Goal: Check status

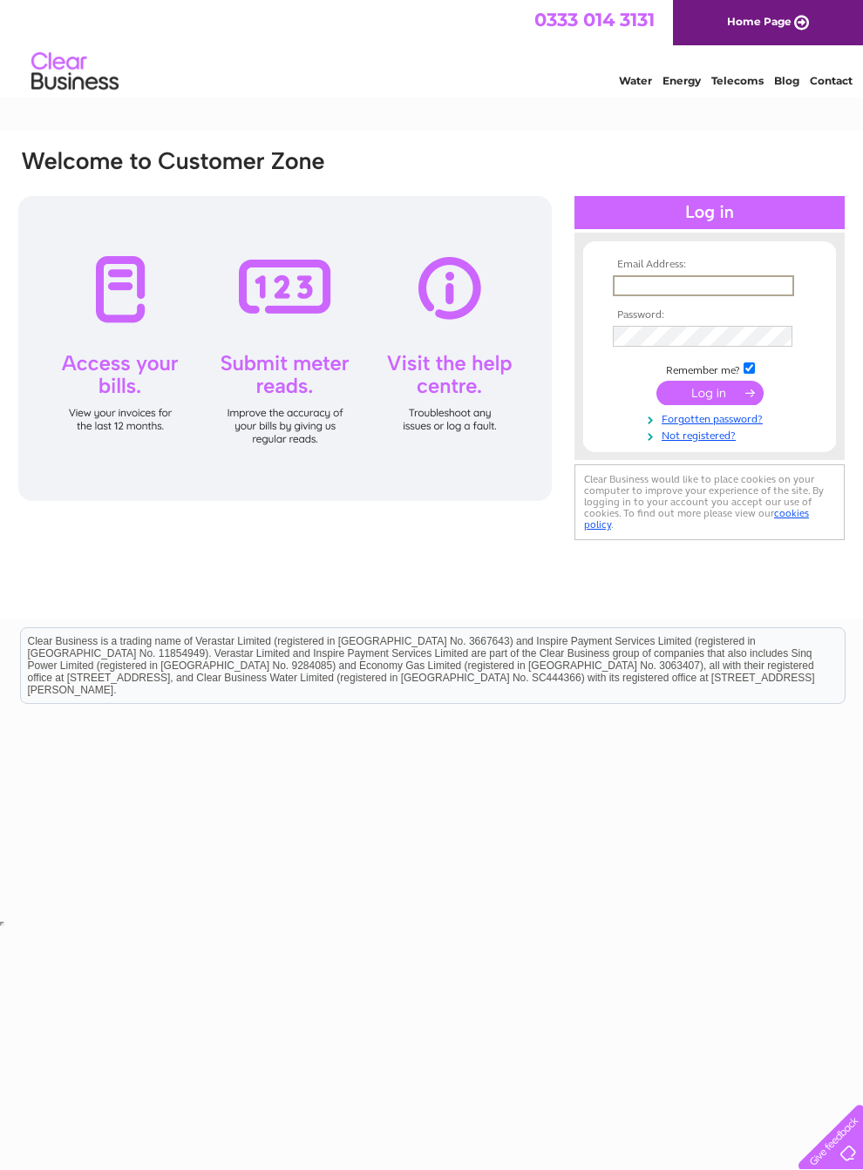
type input "geeves3@yahoo.co.uk"
click at [709, 399] on input "submit" at bounding box center [709, 393] width 107 height 24
click at [727, 389] on input "submit" at bounding box center [709, 391] width 107 height 24
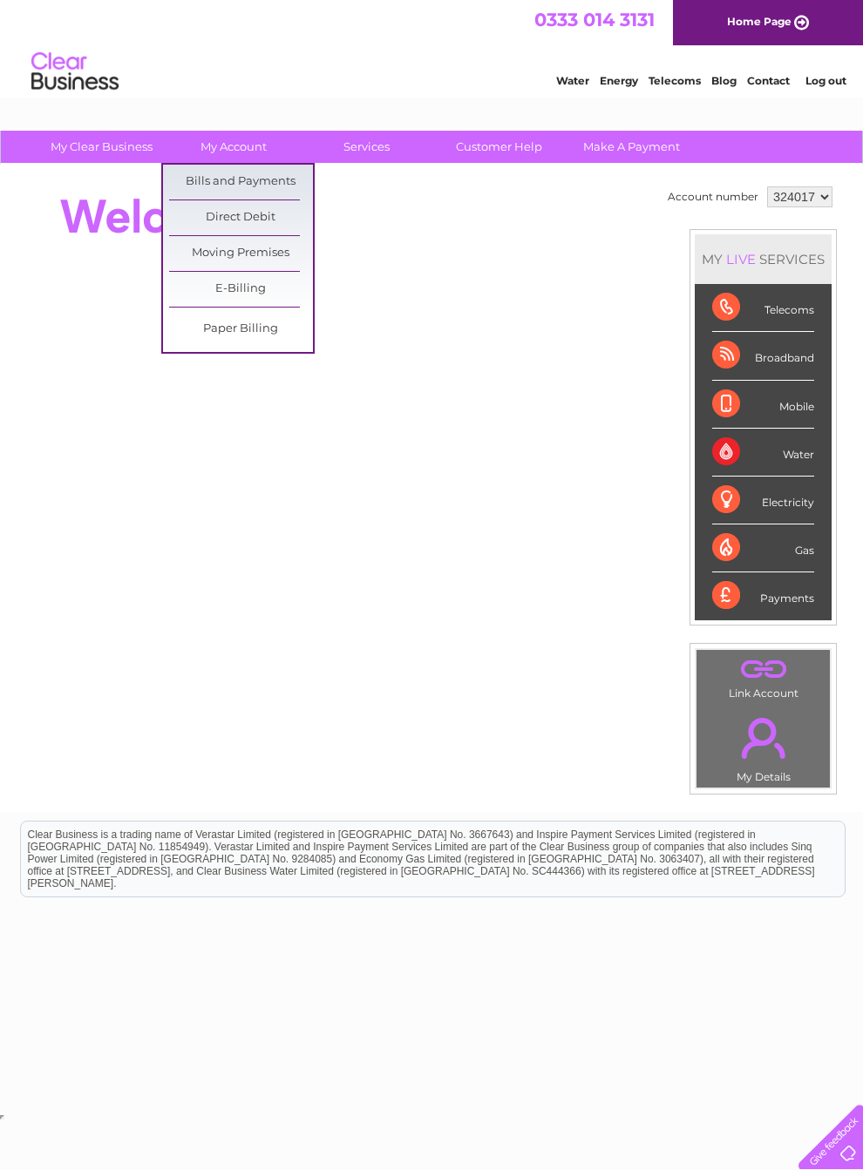
click at [257, 170] on link "Bills and Payments" at bounding box center [241, 182] width 144 height 35
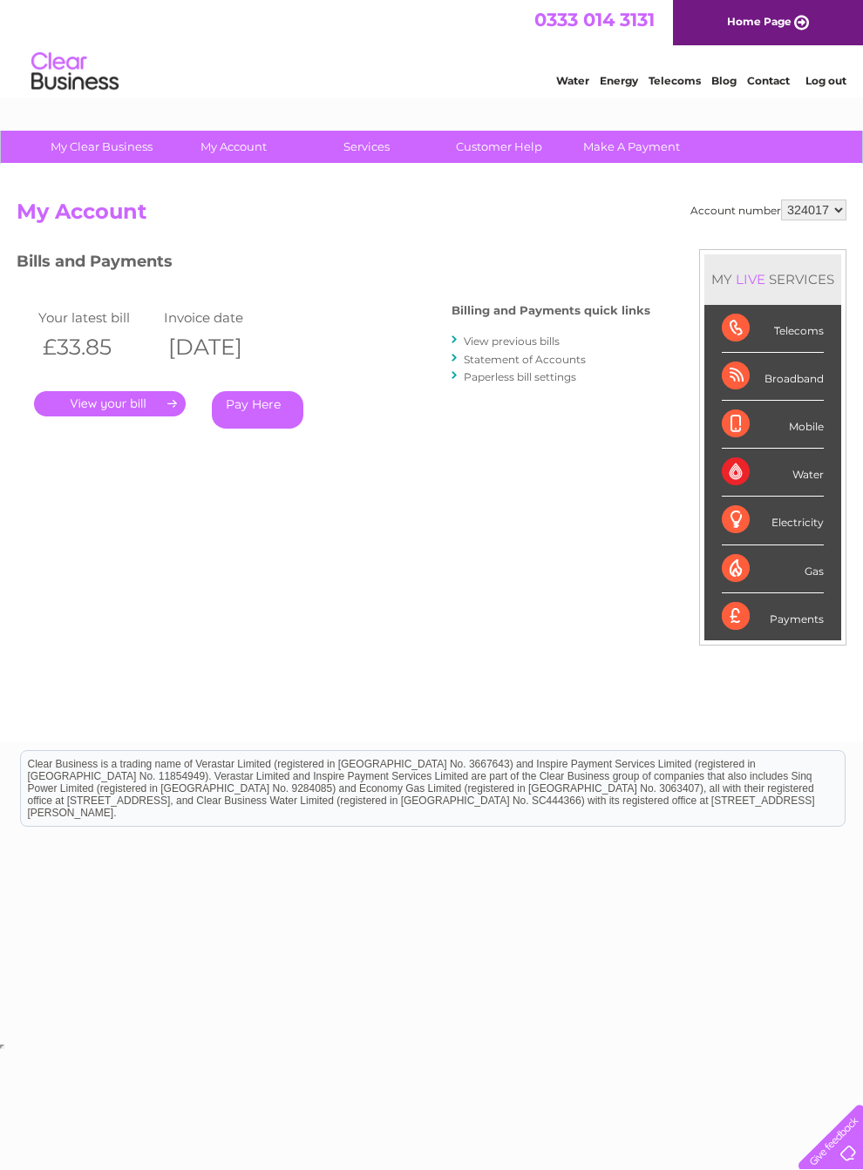
click at [139, 395] on link "." at bounding box center [110, 403] width 152 height 25
